Goal: Information Seeking & Learning: Learn about a topic

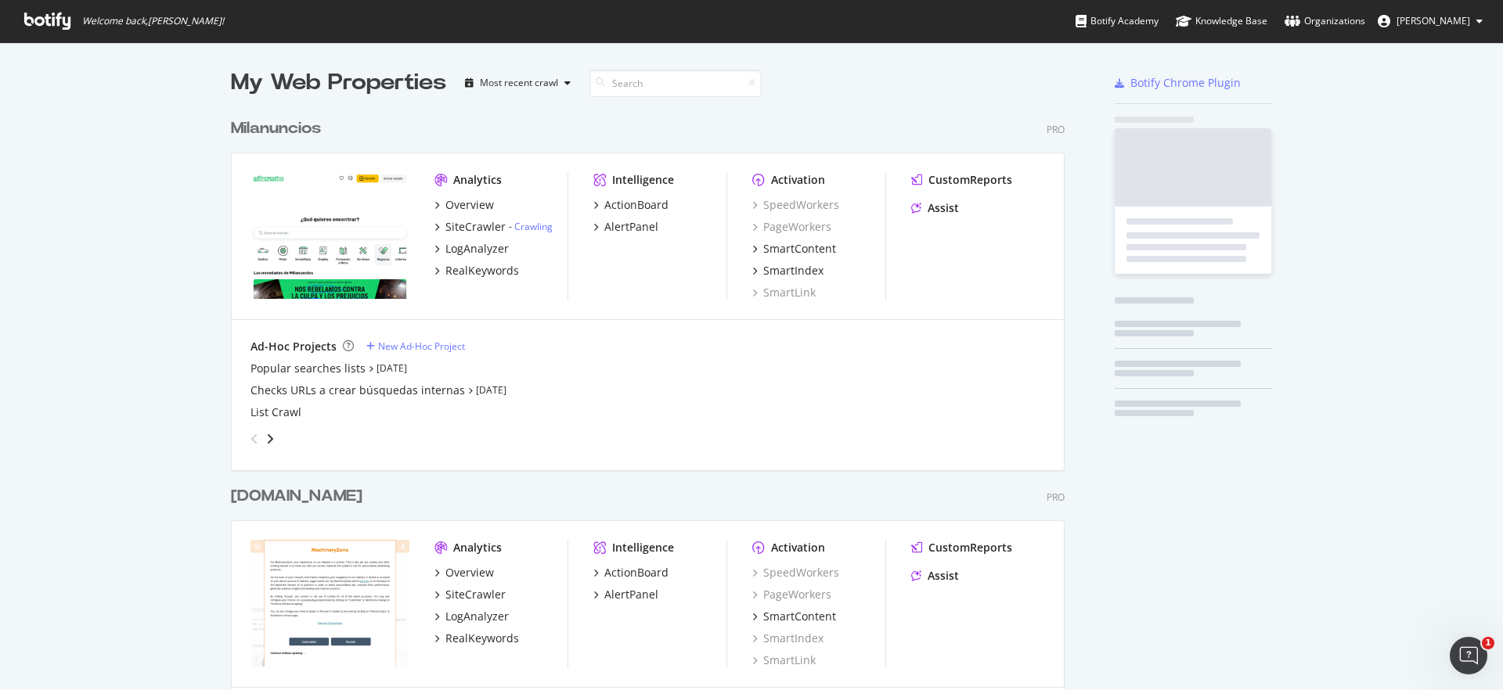
scroll to position [4576, 834]
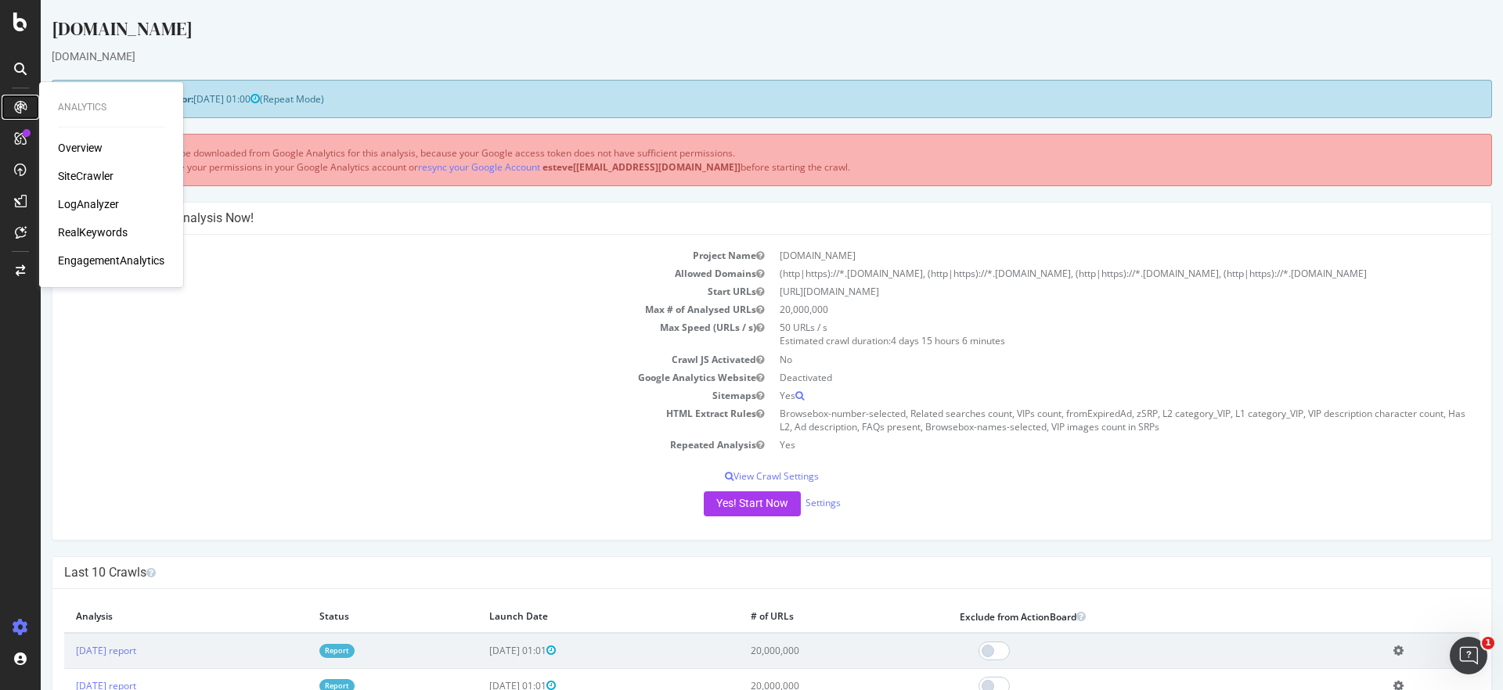
click at [30, 98] on div at bounding box center [20, 107] width 25 height 25
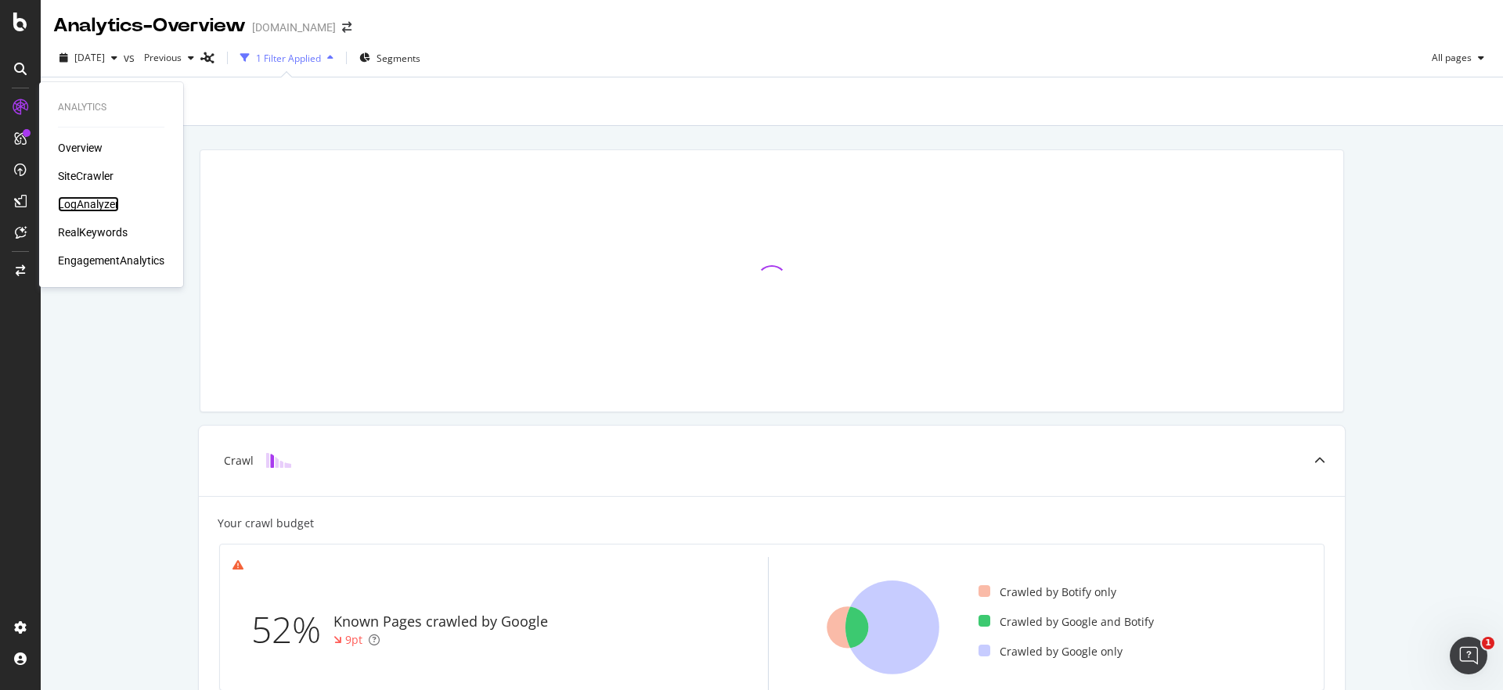
click at [85, 201] on div "LogAnalyzer" at bounding box center [88, 204] width 61 height 16
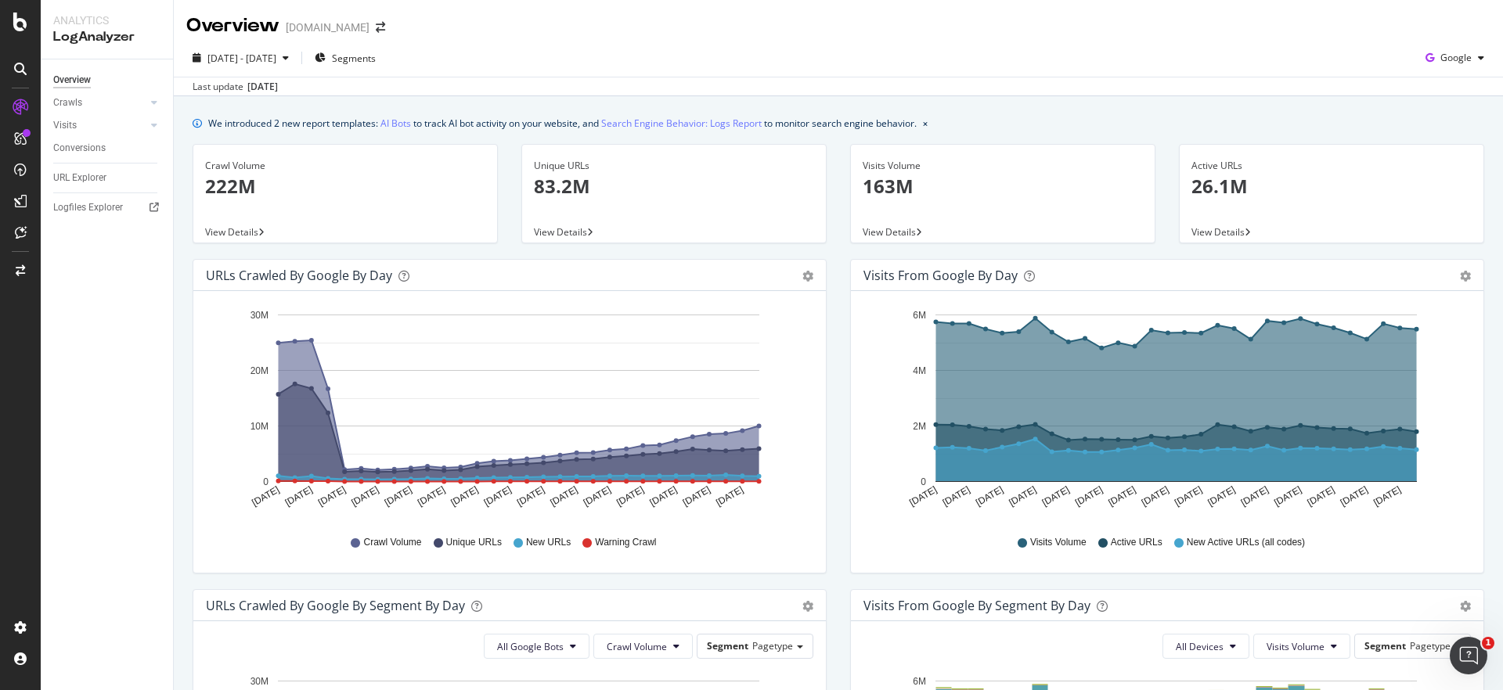
click at [788, 416] on icon "[DATE] [DATE] [DATE] [DATE] [DATE] [DATE] [DATE] [DATE] [DATE] [DATE] [DATE] [D…" at bounding box center [507, 413] width 602 height 218
click at [143, 106] on div at bounding box center [139, 103] width 16 height 16
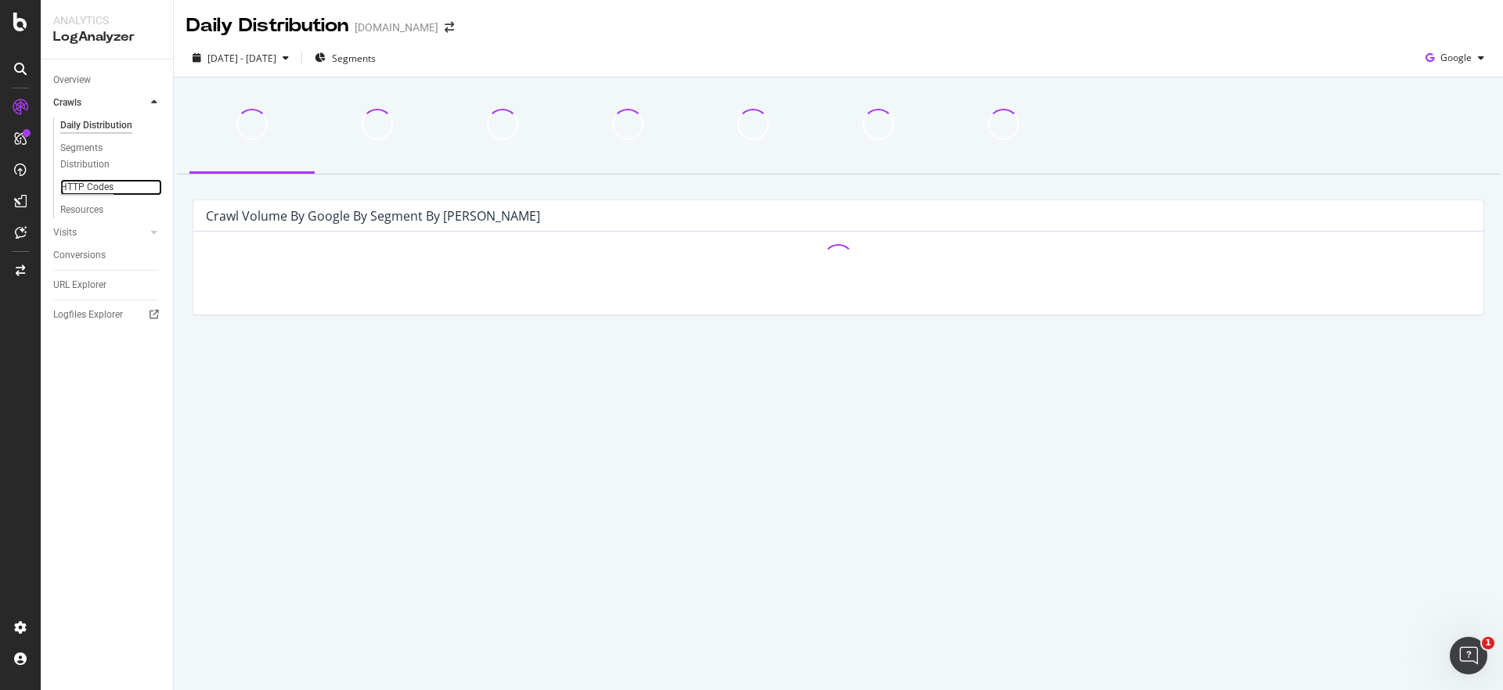
click at [92, 182] on div "HTTP Codes" at bounding box center [86, 187] width 53 height 16
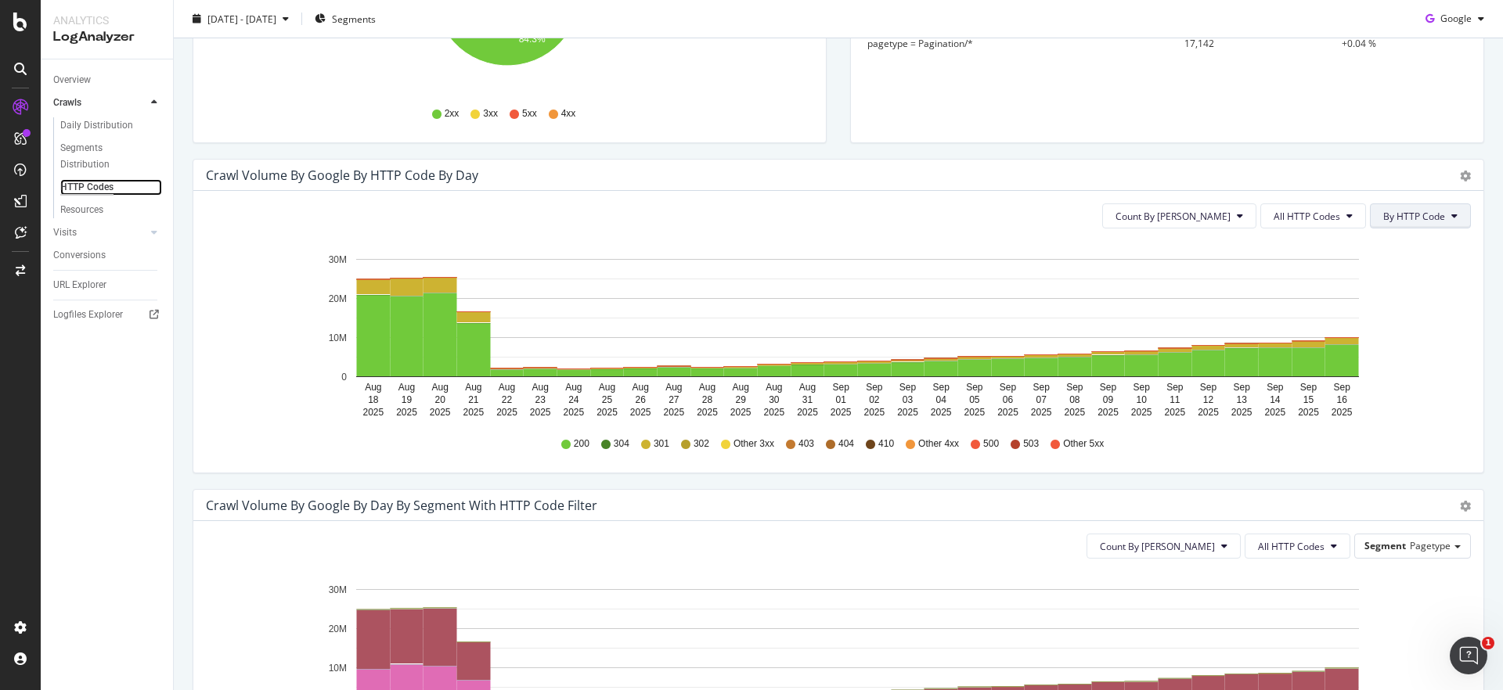
scroll to position [350, 0]
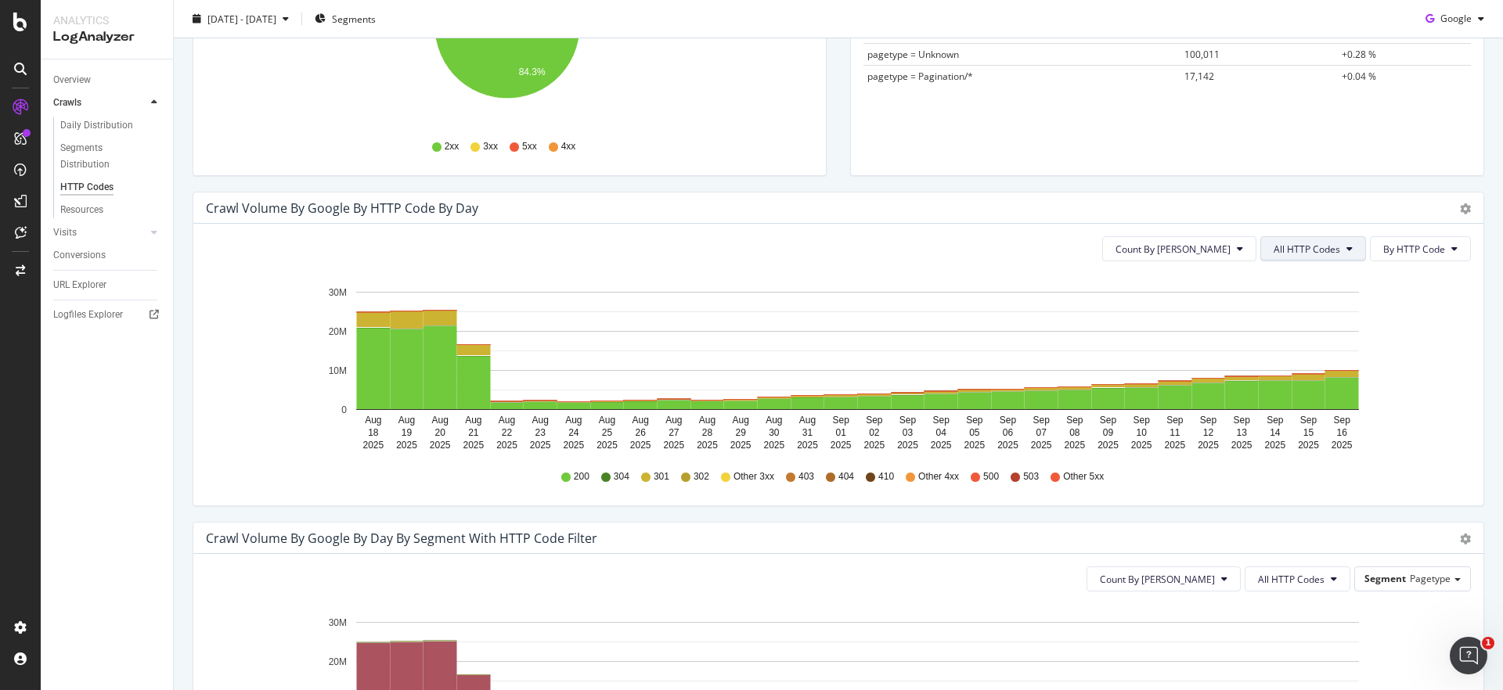
click at [1319, 240] on button "All HTTP Codes" at bounding box center [1313, 248] width 106 height 25
click at [1270, 371] on span "3xx family" at bounding box center [1303, 367] width 79 height 14
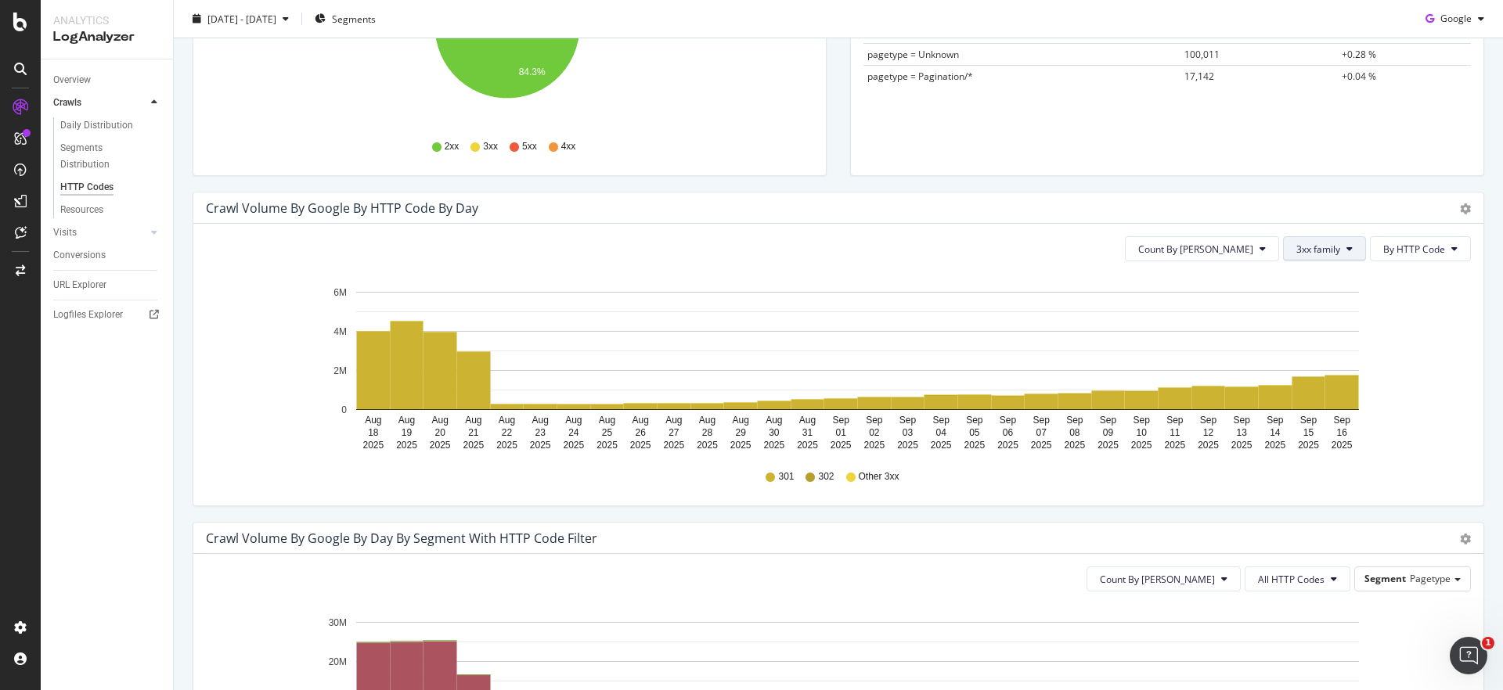
click at [1304, 252] on span "3xx family" at bounding box center [1318, 249] width 44 height 13
click at [1298, 390] on span "4xx family" at bounding box center [1324, 396] width 79 height 14
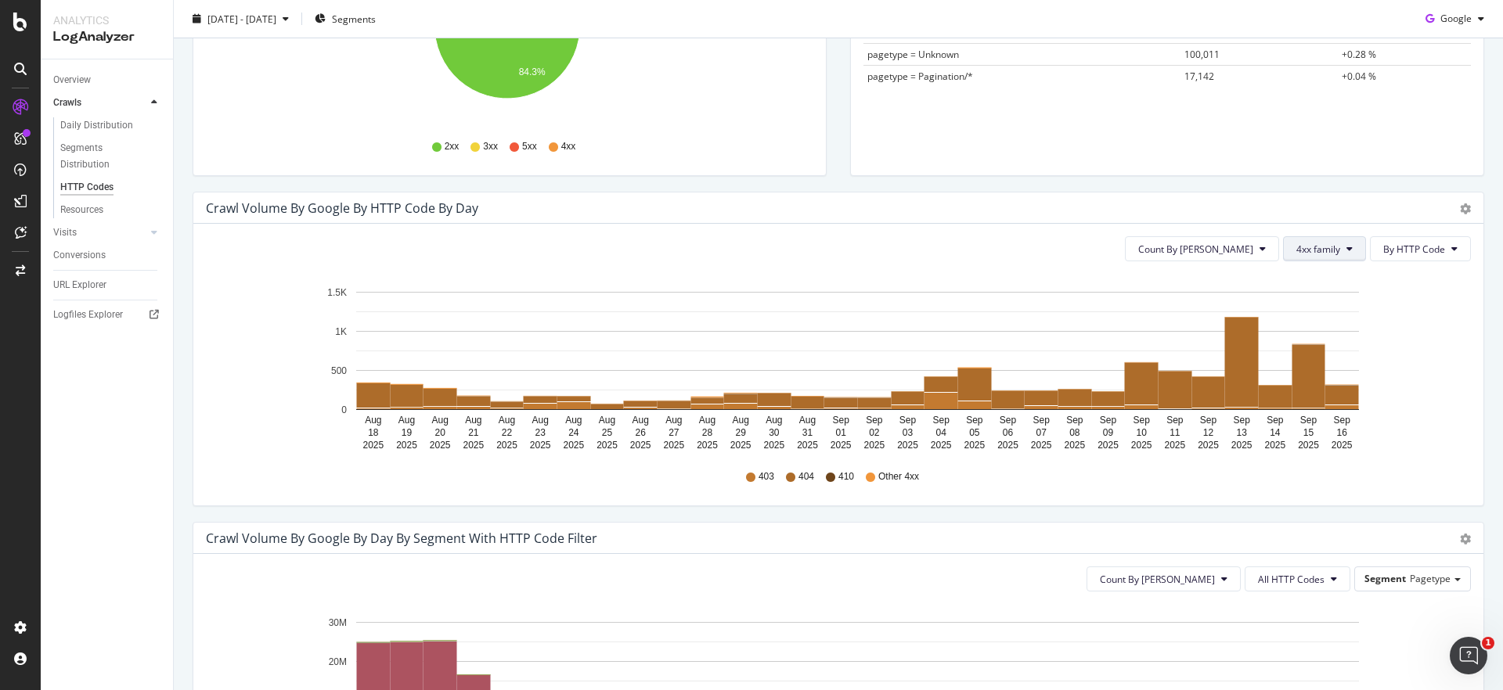
click at [1330, 243] on button "4xx family" at bounding box center [1324, 248] width 83 height 25
click at [1340, 427] on span "5xx family" at bounding box center [1324, 425] width 79 height 14
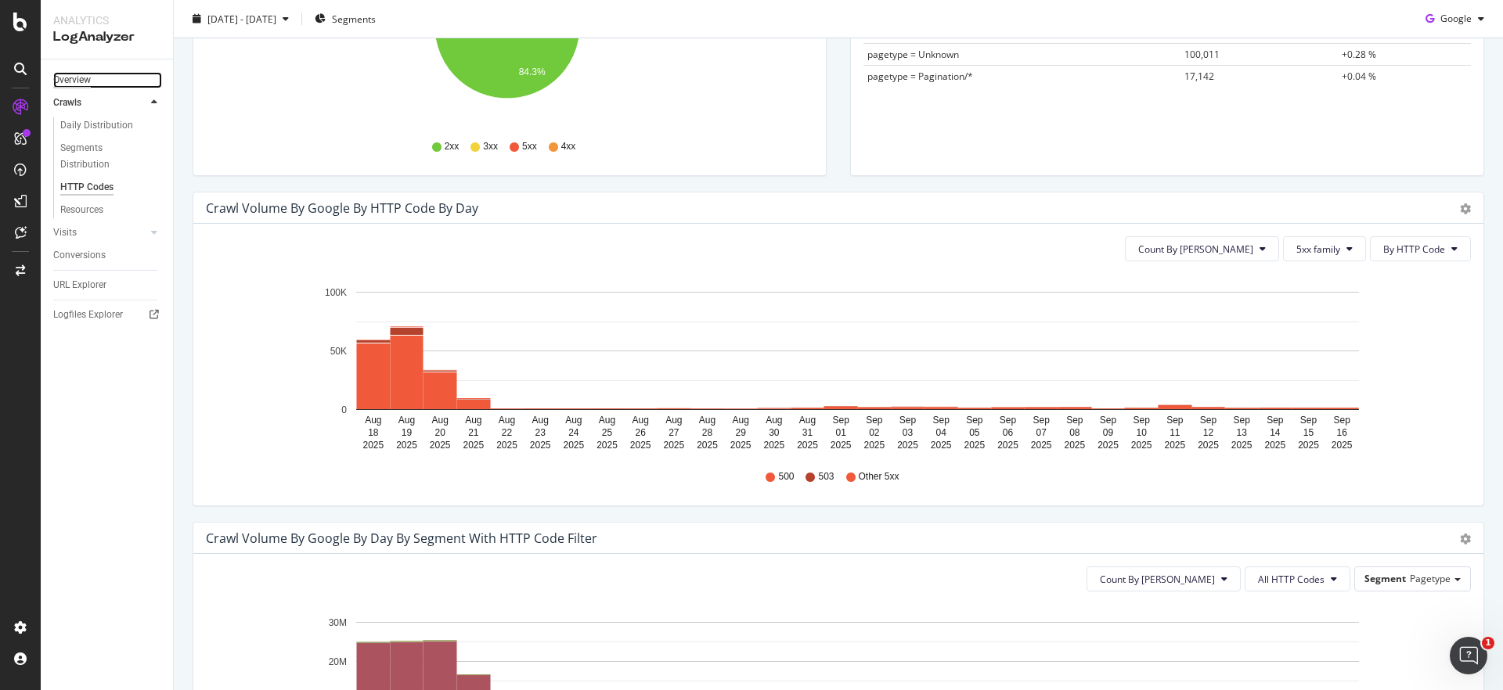
click at [84, 81] on div "Overview" at bounding box center [72, 80] width 38 height 16
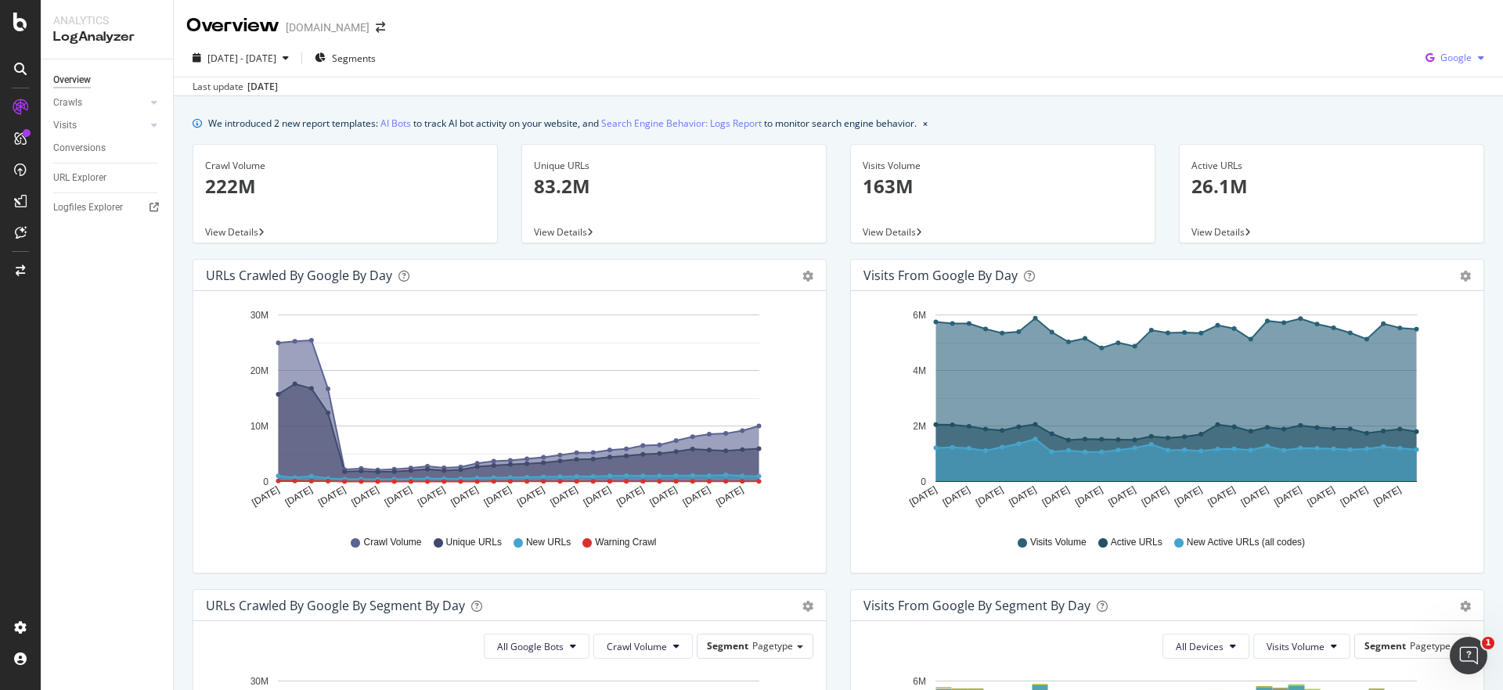
click at [1447, 63] on span "Google" at bounding box center [1455, 57] width 31 height 13
click at [1442, 150] on span "OpenAI" at bounding box center [1455, 147] width 58 height 14
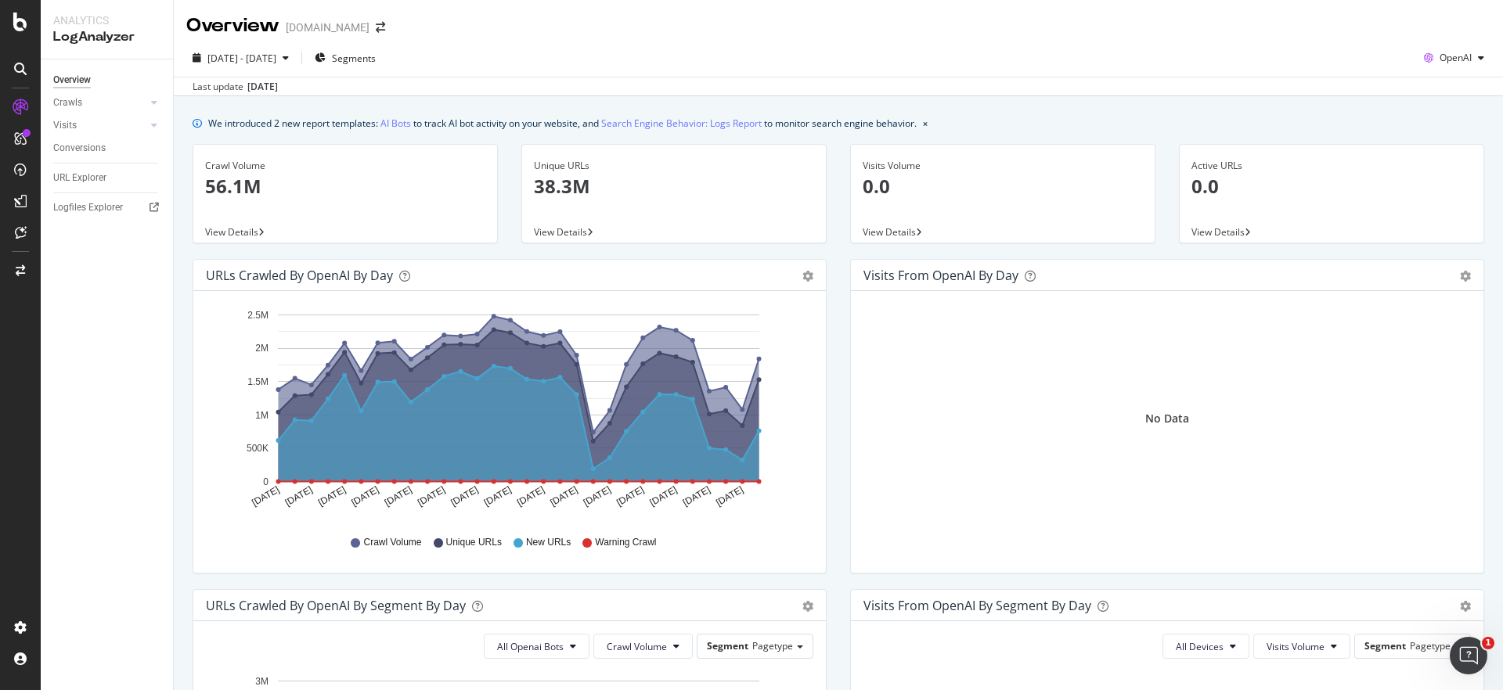
click at [568, 56] on div "[DATE] - [DATE] Segments OpenAI" at bounding box center [838, 60] width 1329 height 31
